Goal: Information Seeking & Learning: Learn about a topic

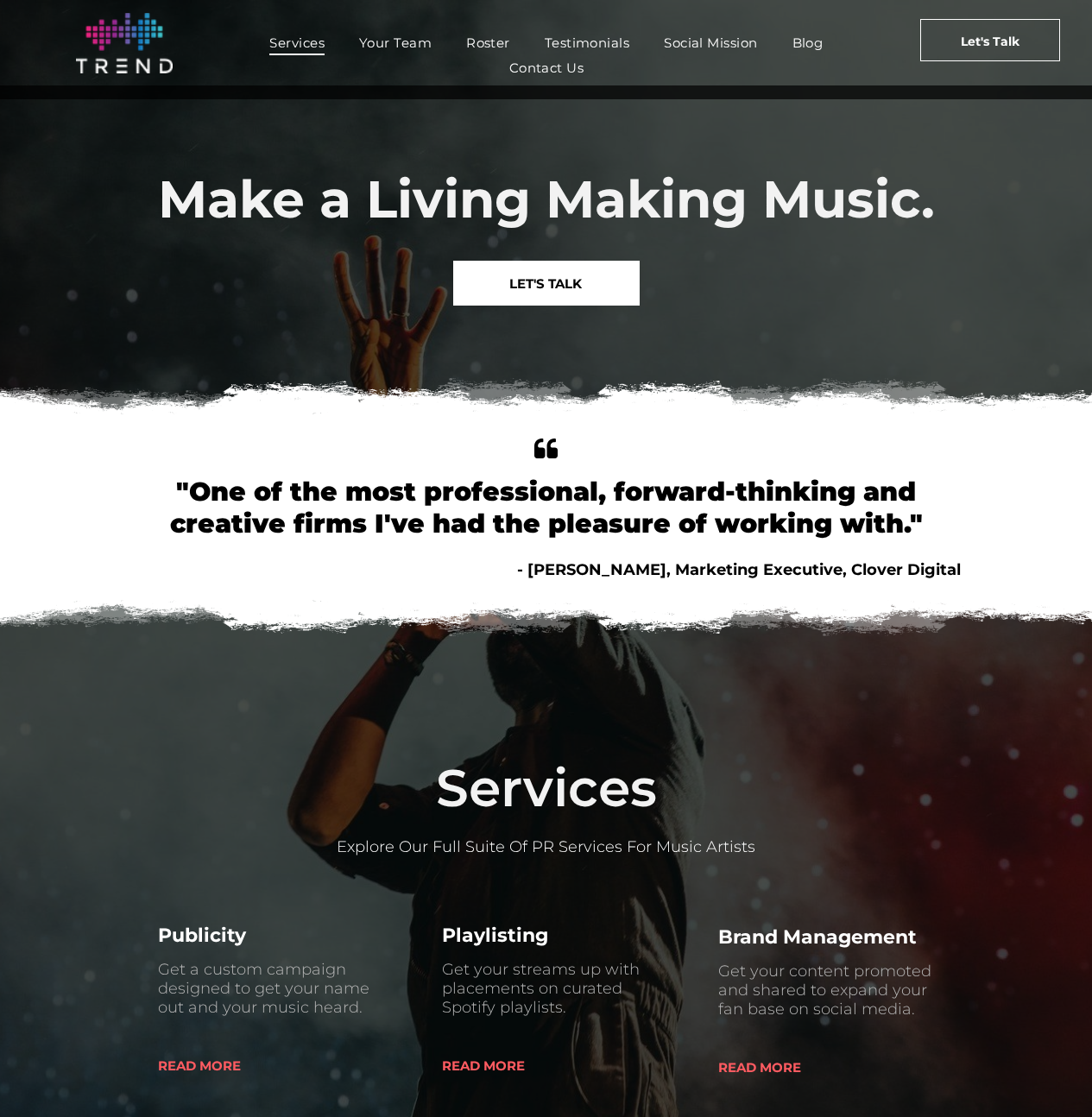
click at [280, 41] on span "Services" at bounding box center [297, 43] width 56 height 25
click at [312, 35] on span "Services" at bounding box center [297, 43] width 56 height 25
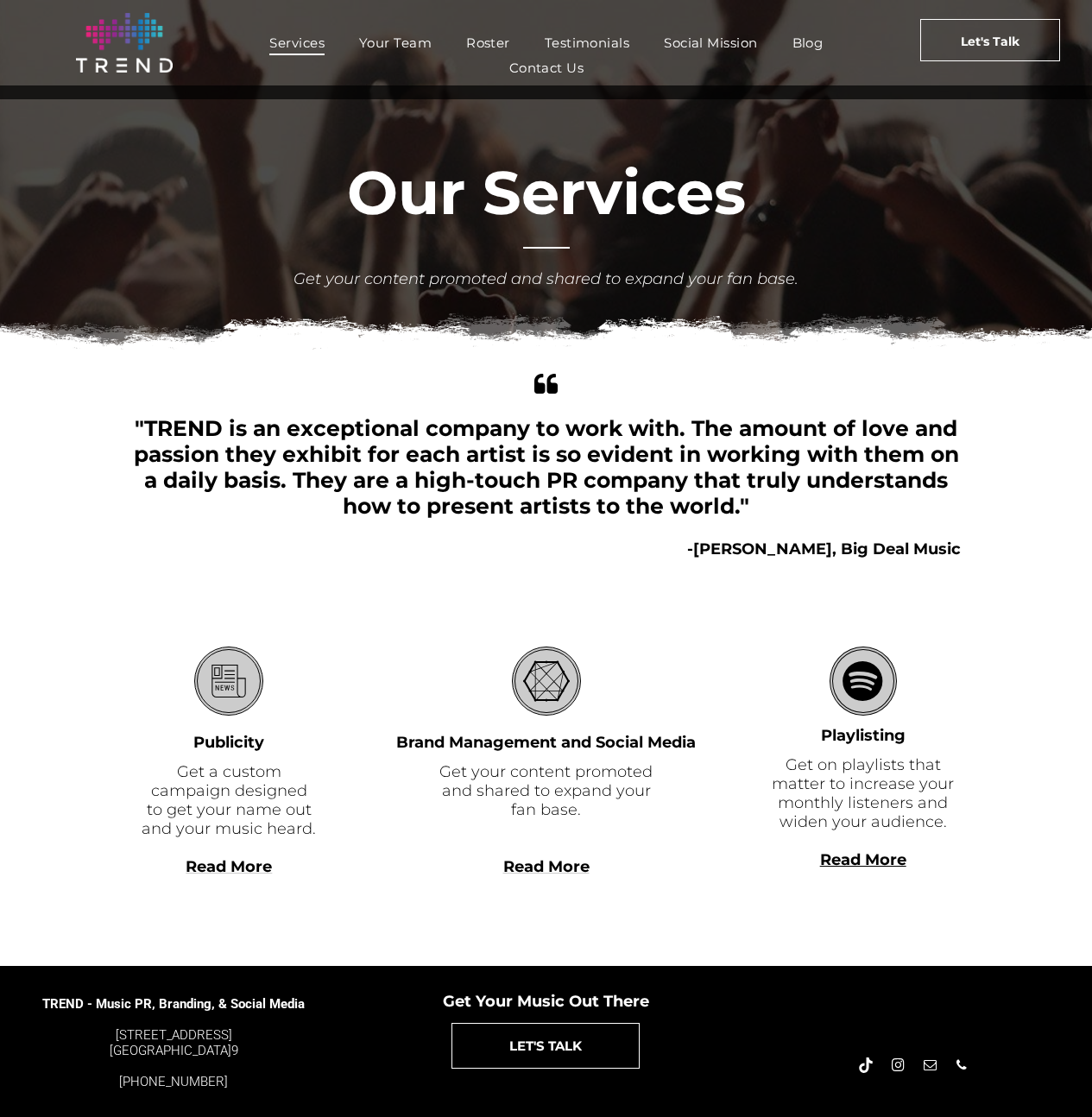
click at [872, 870] on div "Read More" at bounding box center [864, 879] width 195 height 19
click at [871, 858] on b "Read More" at bounding box center [863, 860] width 86 height 19
click at [126, 65] on img at bounding box center [125, 42] width 96 height 59
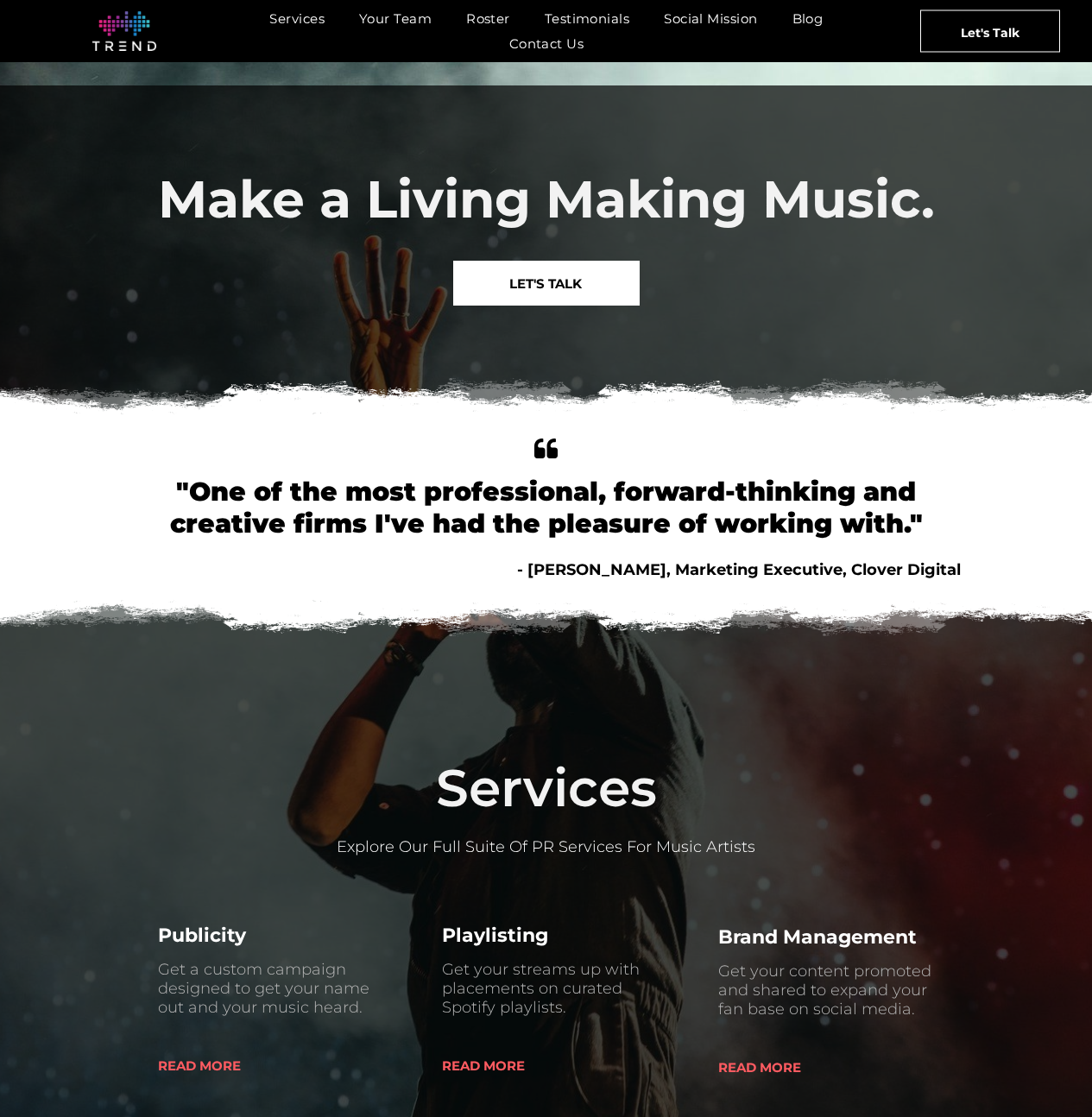
scroll to position [566, 0]
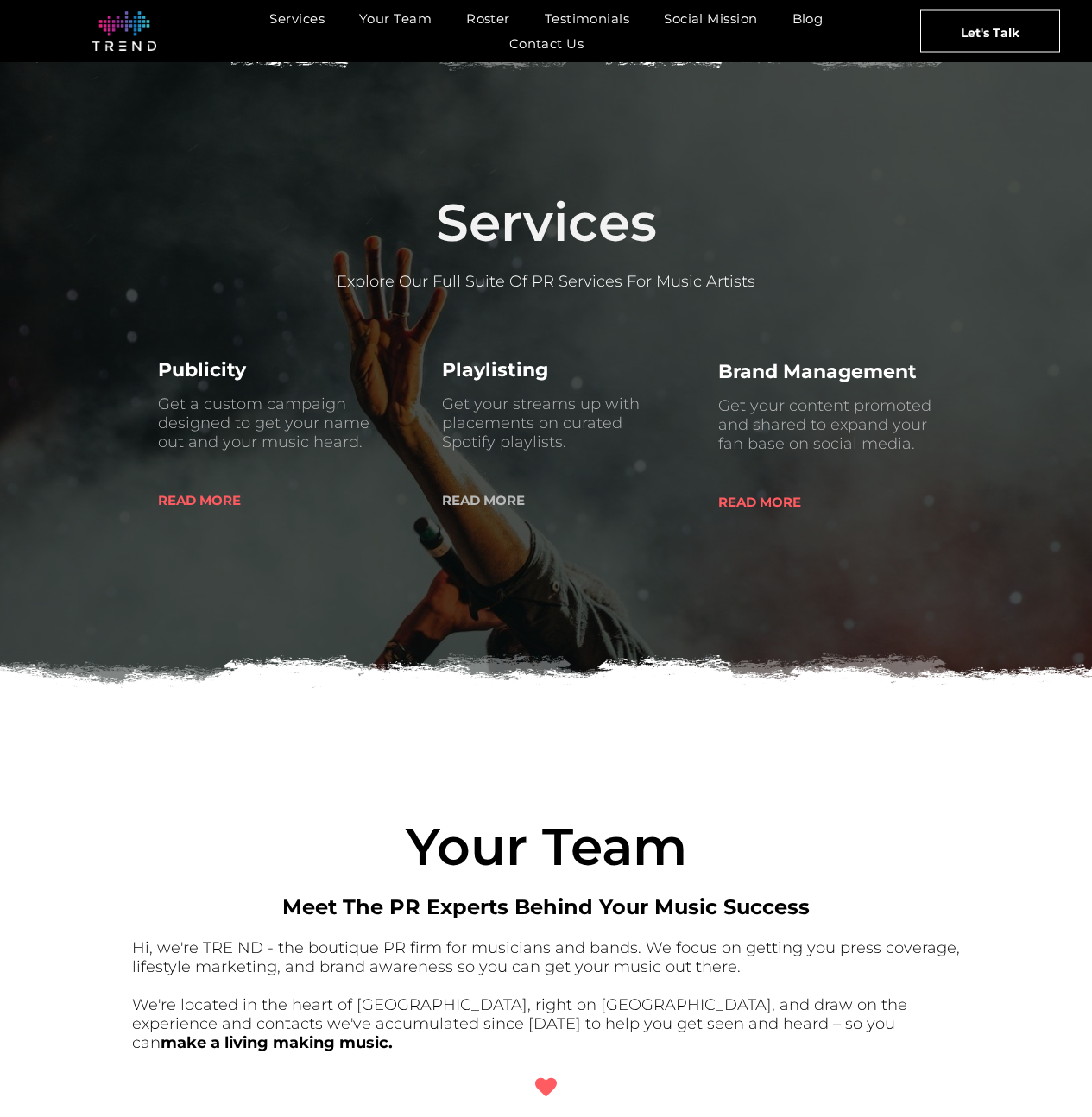
click at [495, 498] on span "READ MORE" at bounding box center [483, 500] width 83 height 44
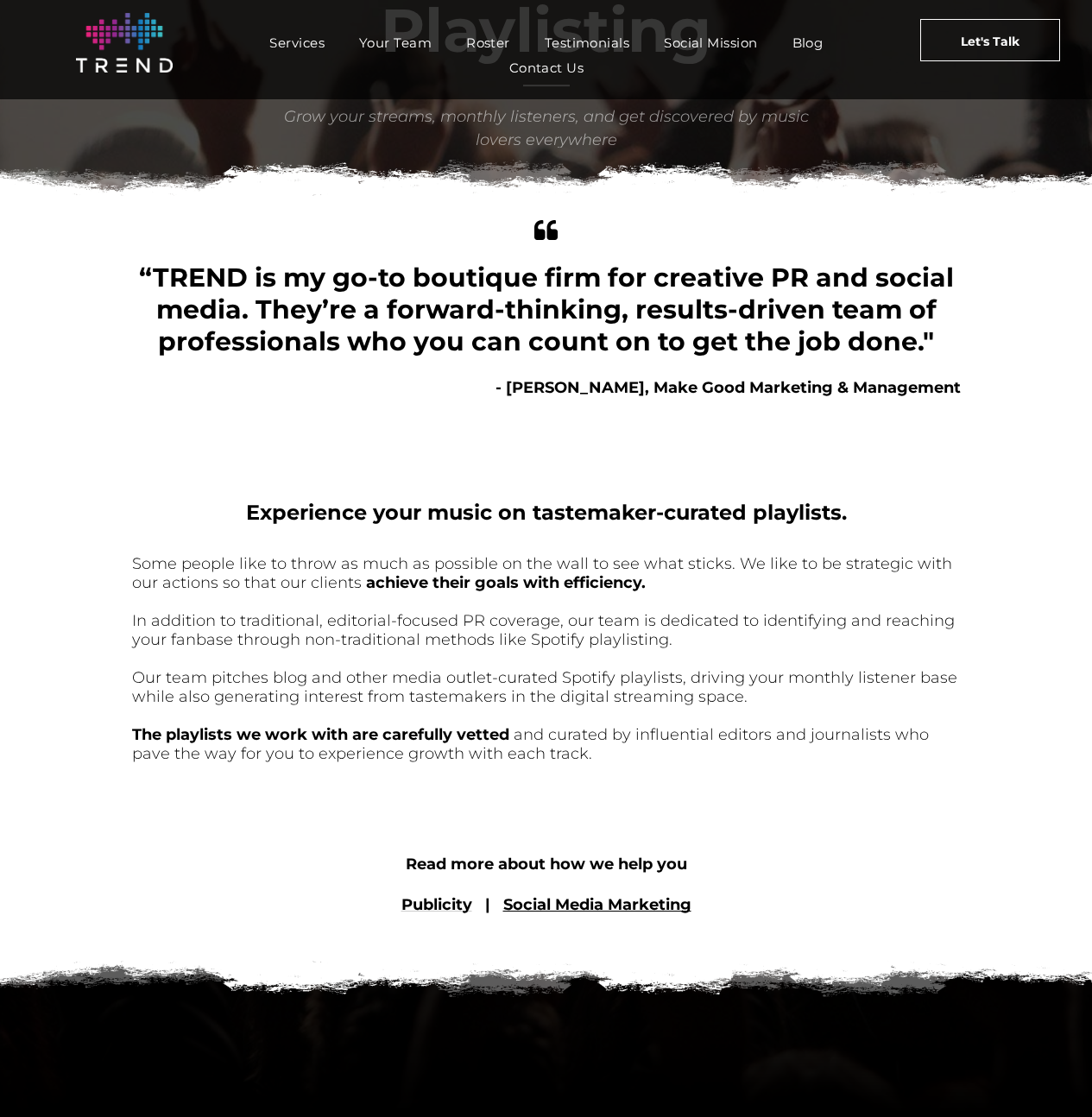
scroll to position [415, 0]
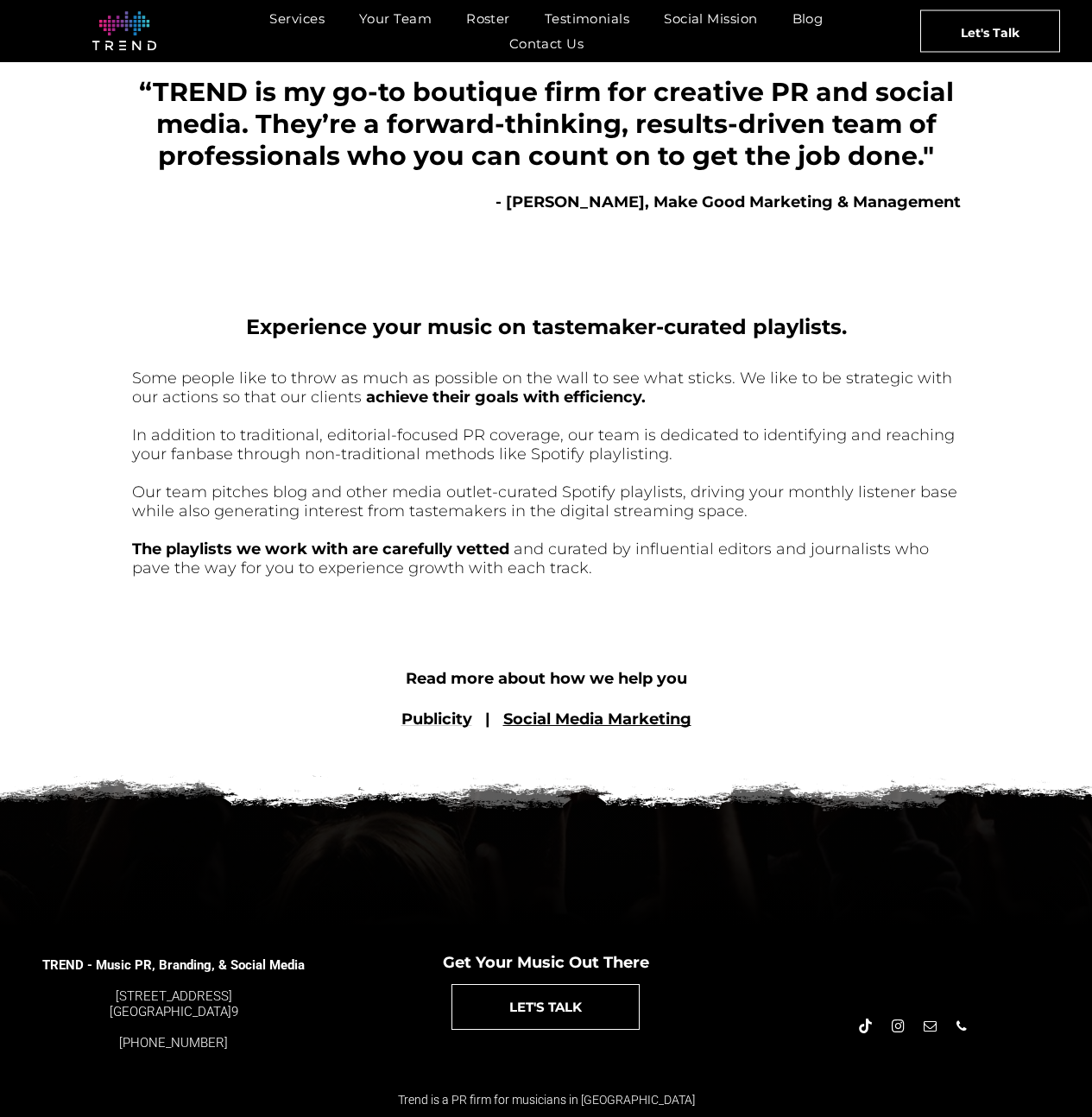
click at [495, 498] on span "Our team pitches blog and other media outlet-curated Spotify playlists, driving…" at bounding box center [544, 501] width 825 height 38
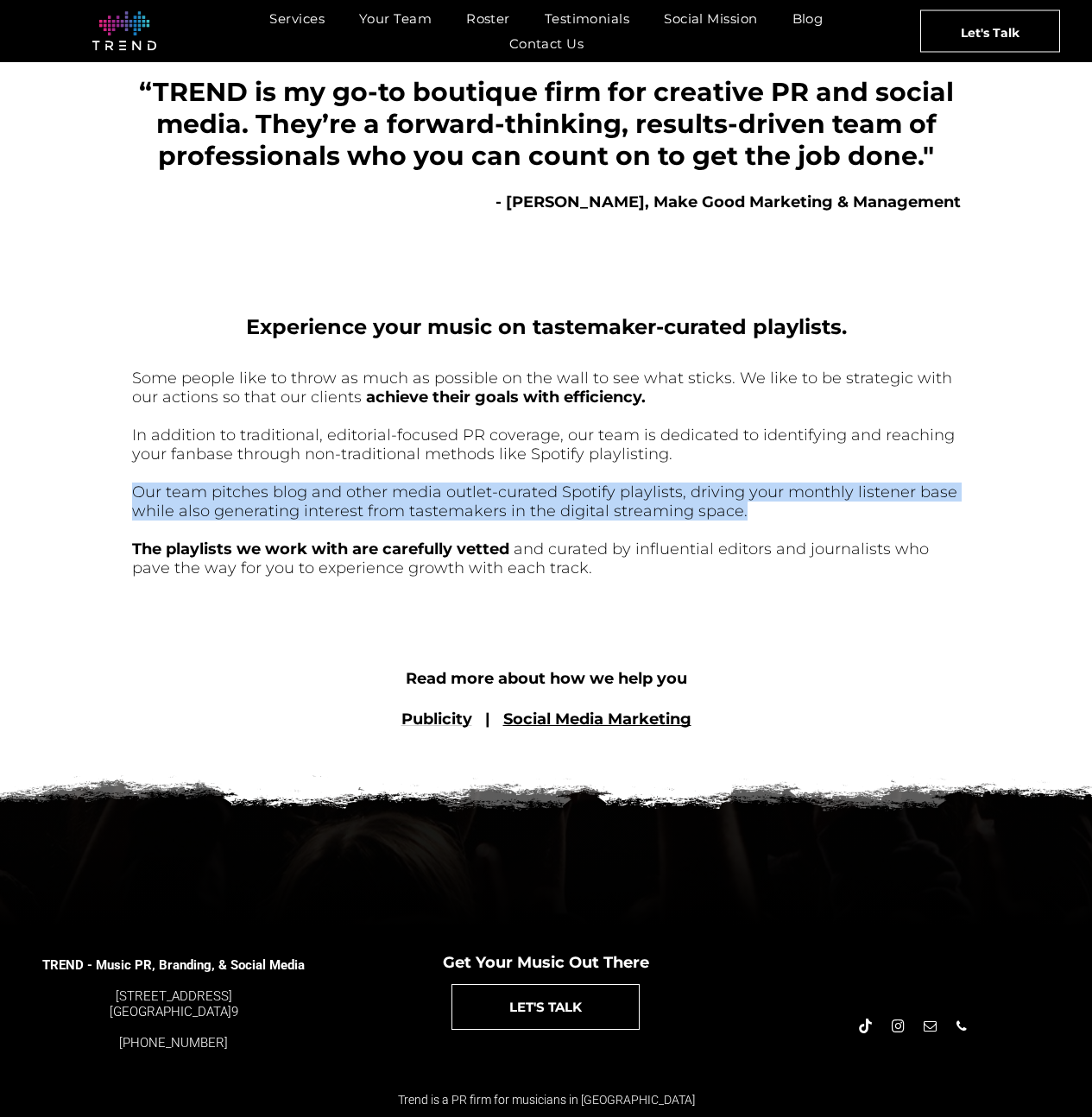
click at [495, 498] on span "Our team pitches blog and other media outlet-curated Spotify playlists, driving…" at bounding box center [544, 501] width 825 height 38
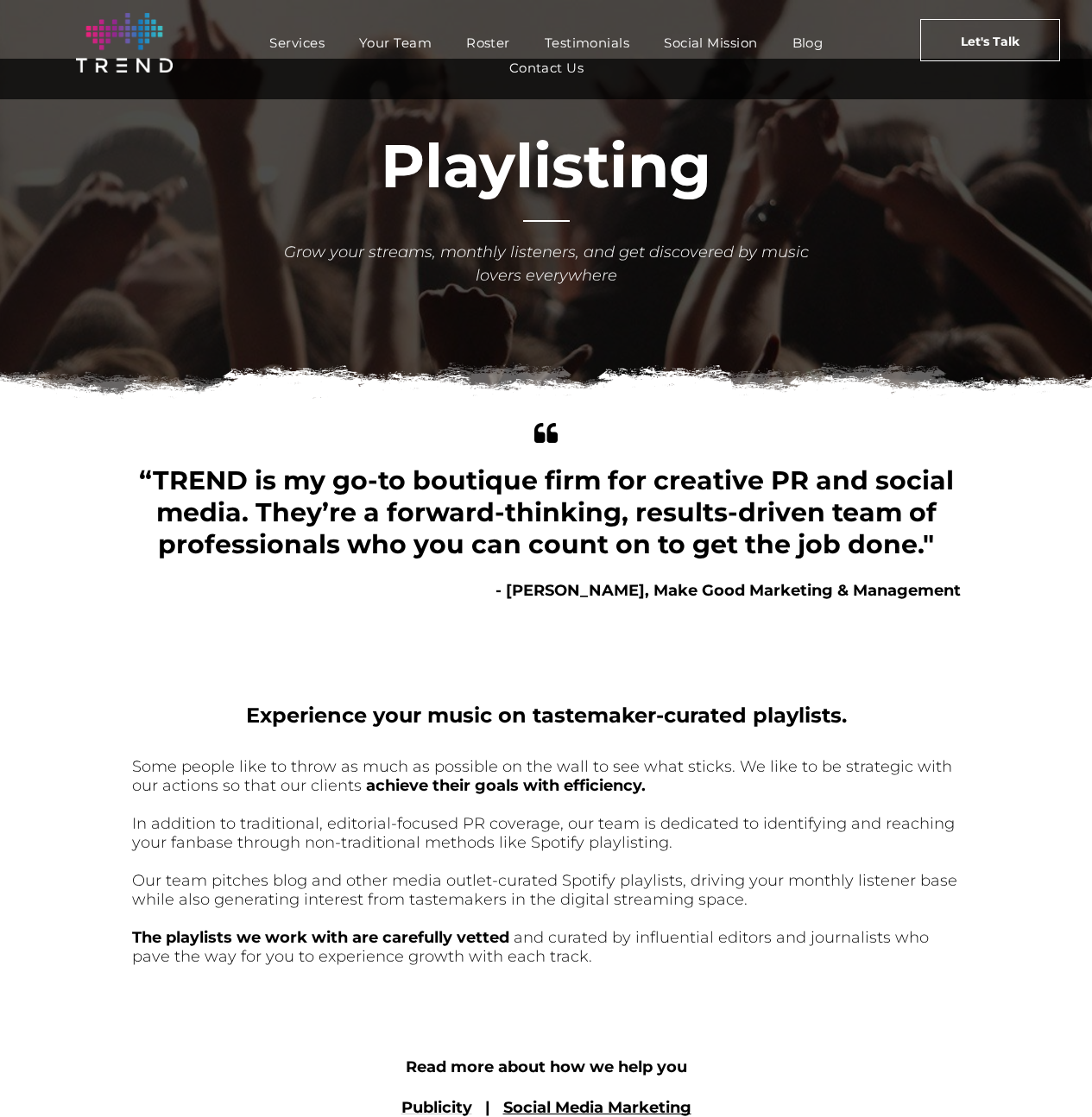
scroll to position [0, 0]
